Goal: Find specific page/section: Find specific page/section

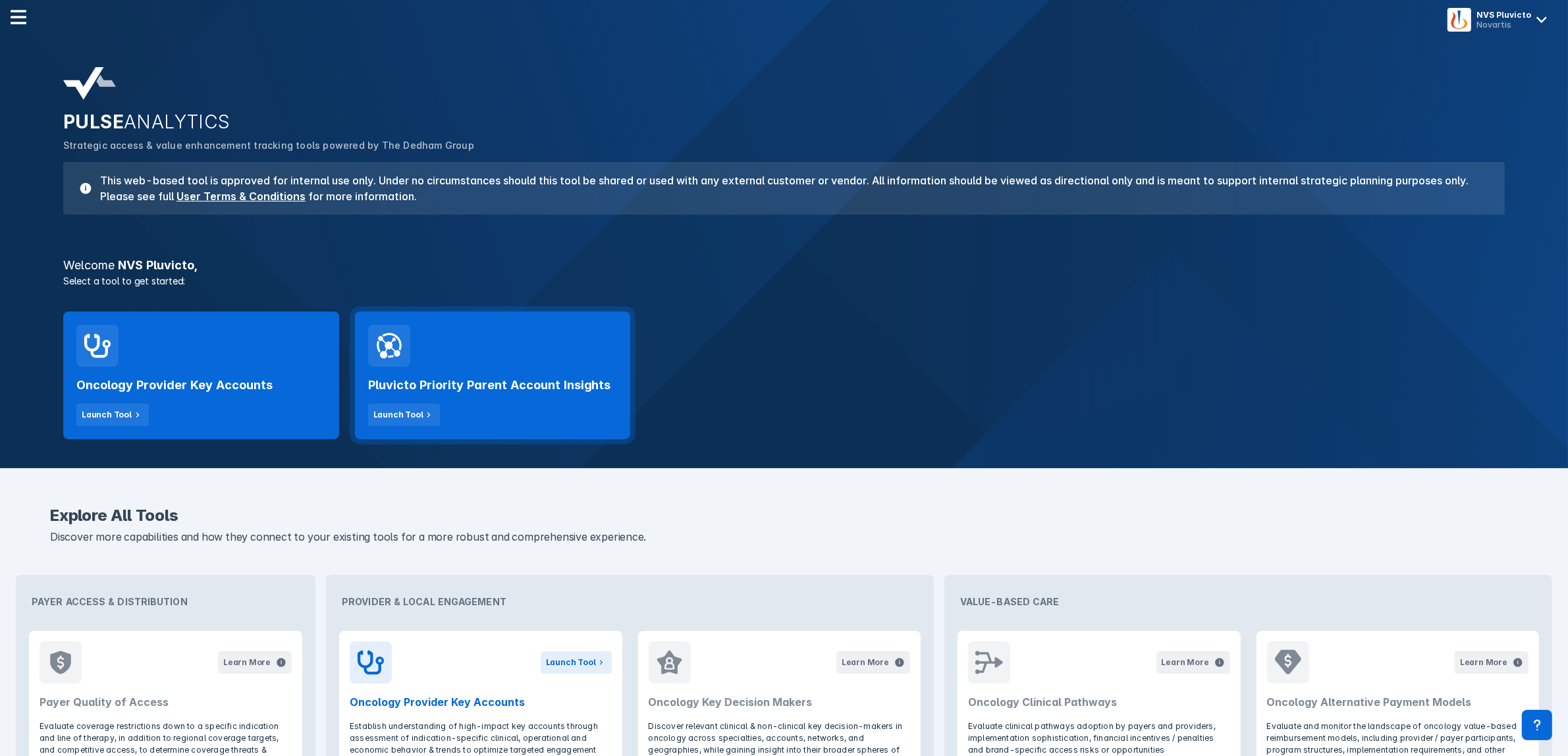
click at [524, 394] on div "Pluvicto Priority Parent Account Insights Launch Tool" at bounding box center [492, 397] width 250 height 60
